Goal: Connect with others

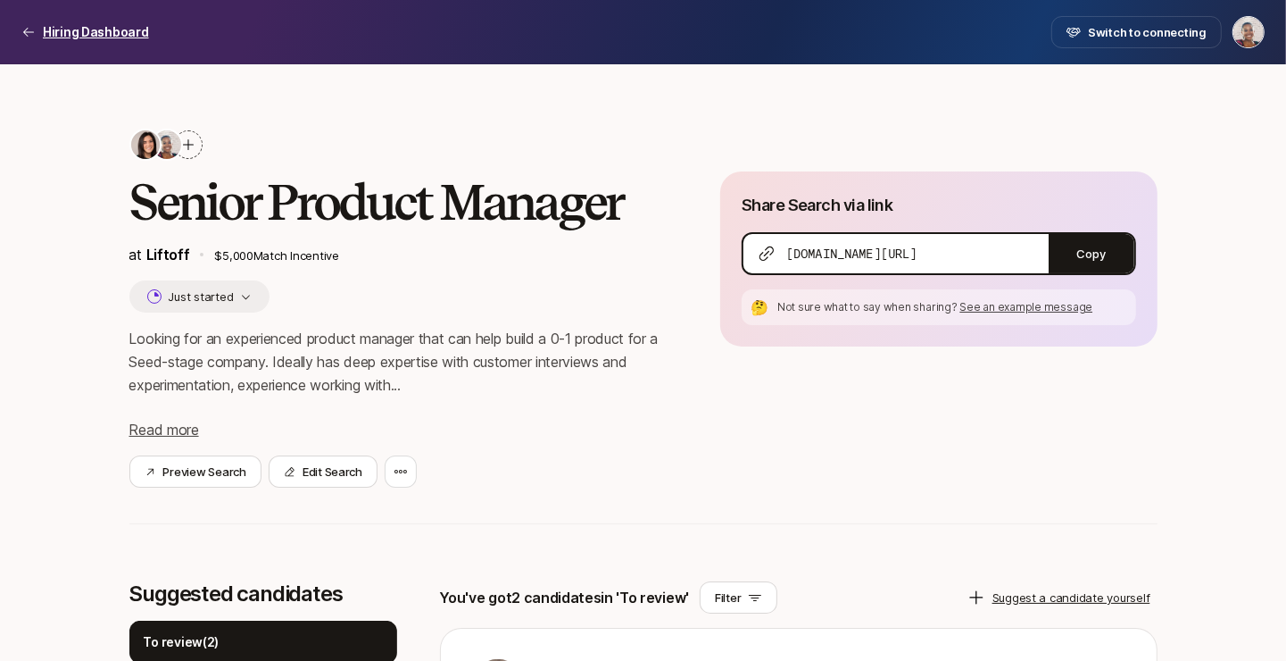
click at [56, 34] on p "Hiring Dashboard" at bounding box center [96, 31] width 106 height 21
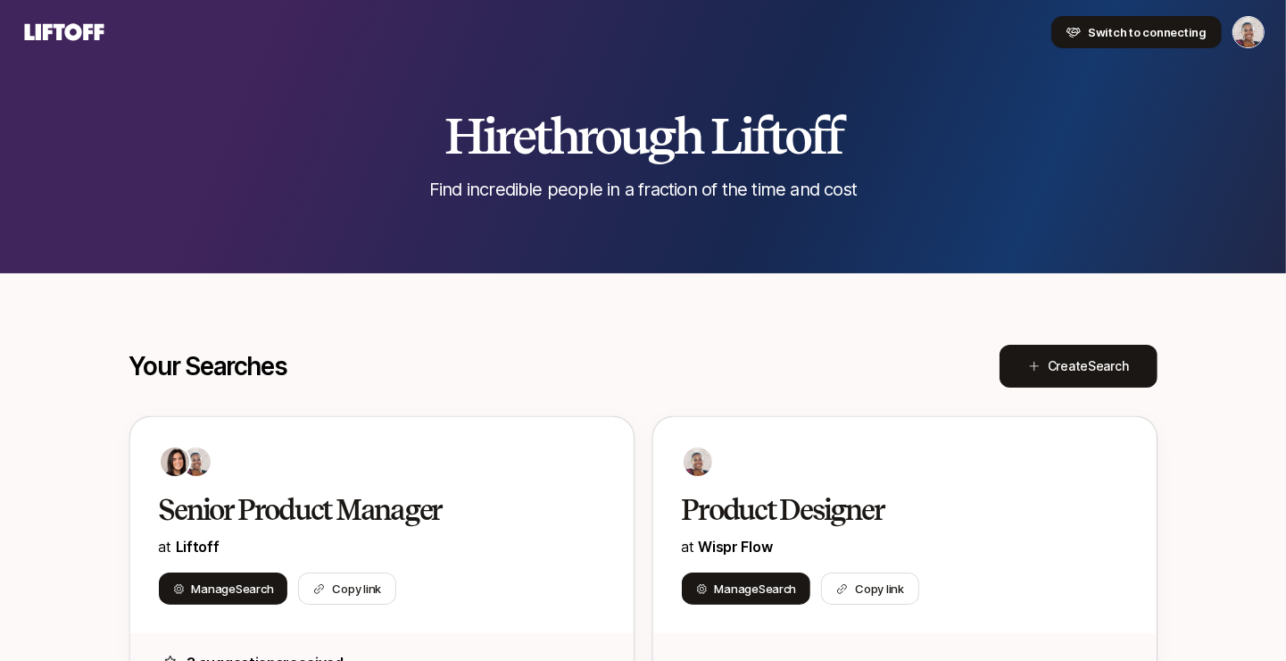
click at [1136, 43] on button "Switch to connecting" at bounding box center [1137, 32] width 171 height 32
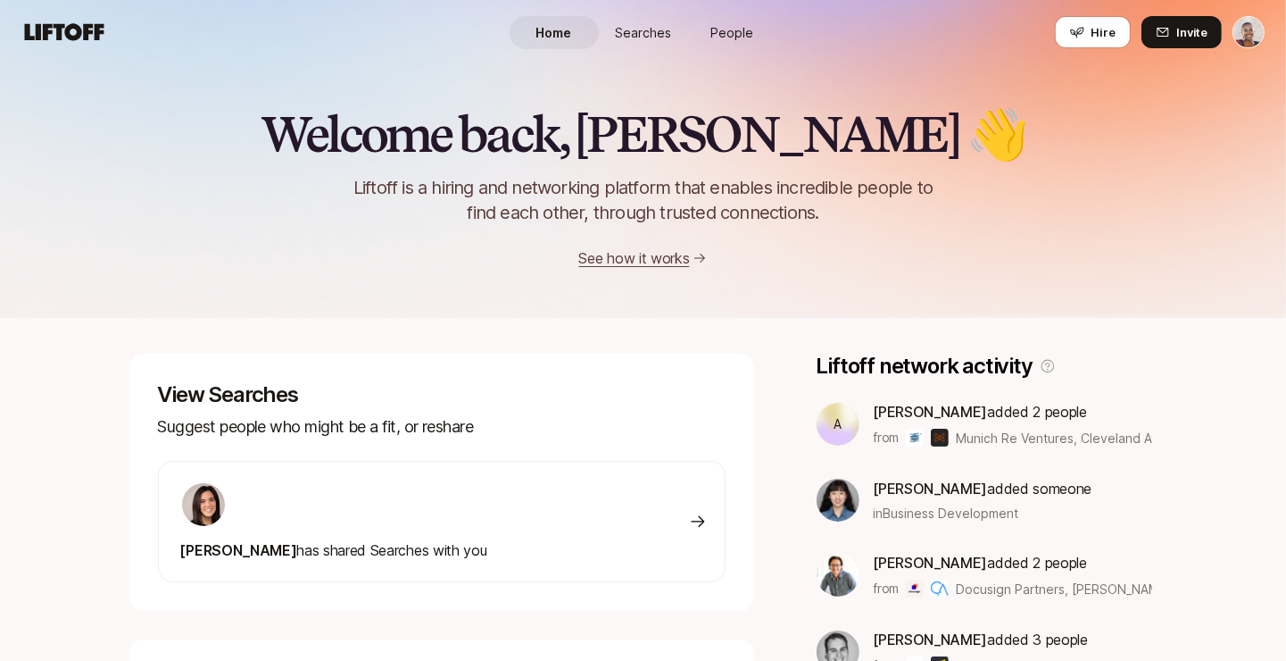
click at [710, 29] on link "People" at bounding box center [732, 32] width 89 height 33
